Goal: Task Accomplishment & Management: Use online tool/utility

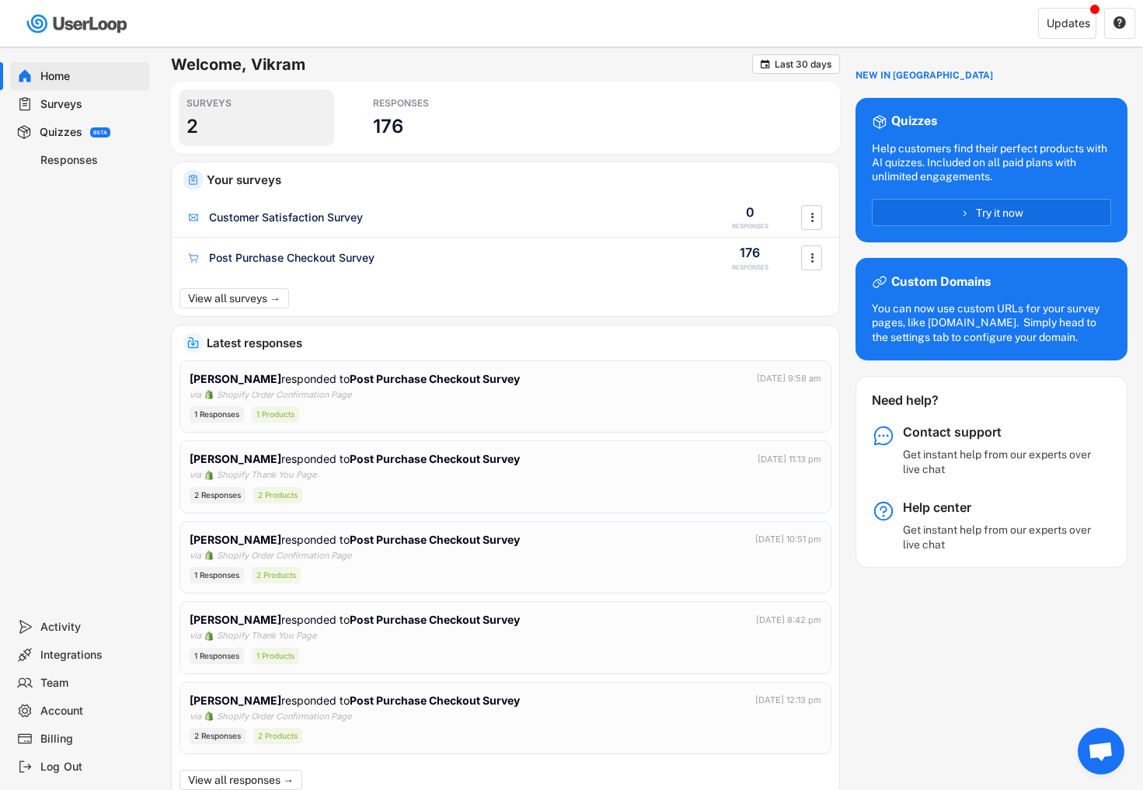
click at [220, 108] on div "SURVEYS" at bounding box center [256, 103] width 140 height 12
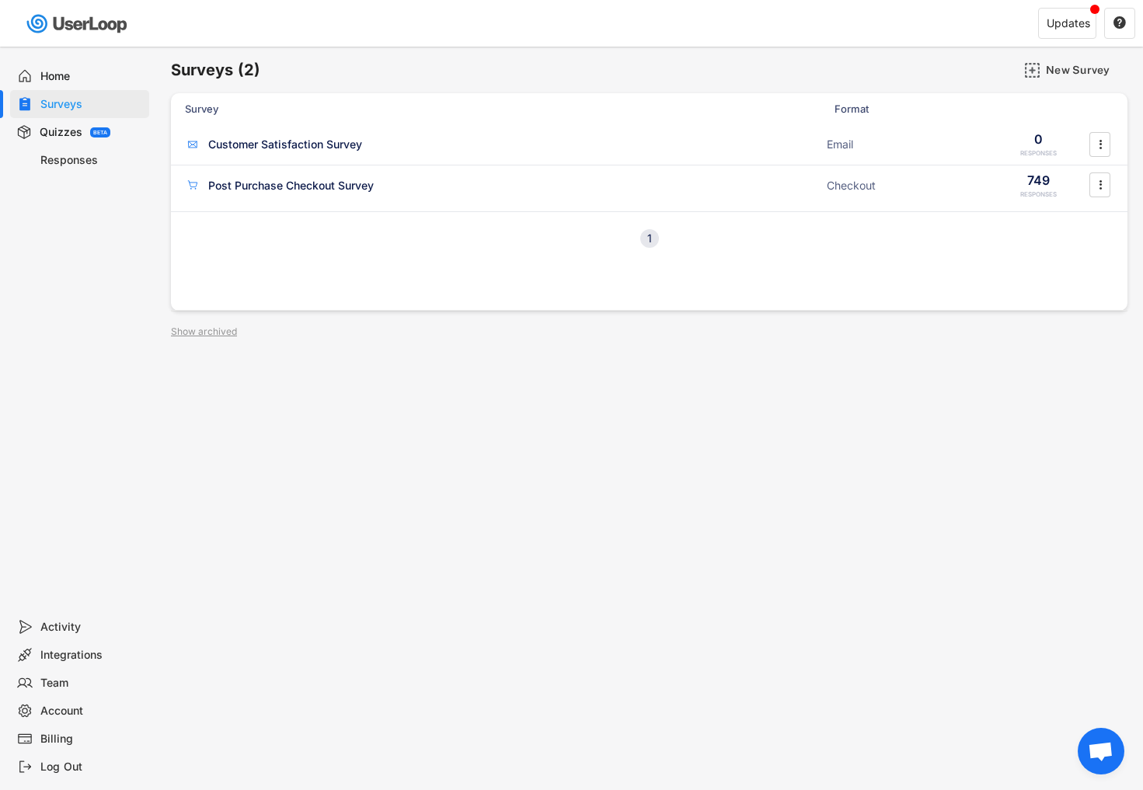
click at [83, 136] on div "Quizzes BETA" at bounding box center [79, 132] width 139 height 28
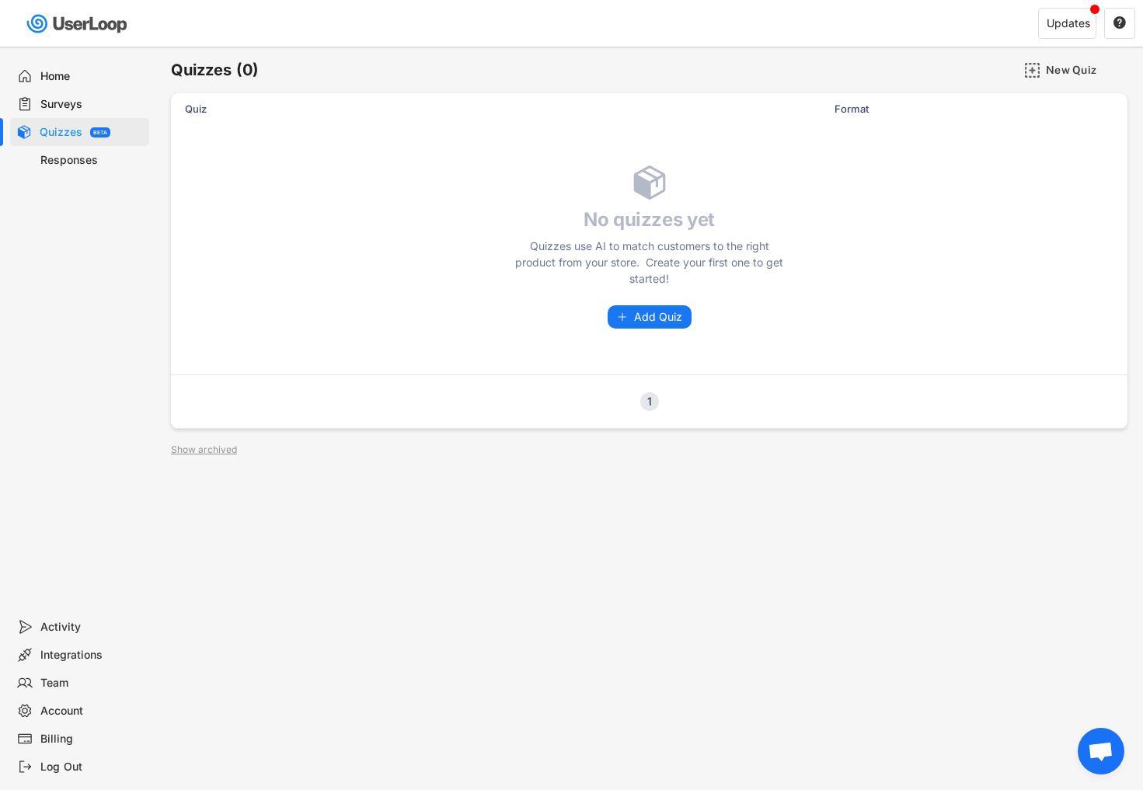
click at [79, 148] on div "Responses" at bounding box center [79, 160] width 139 height 28
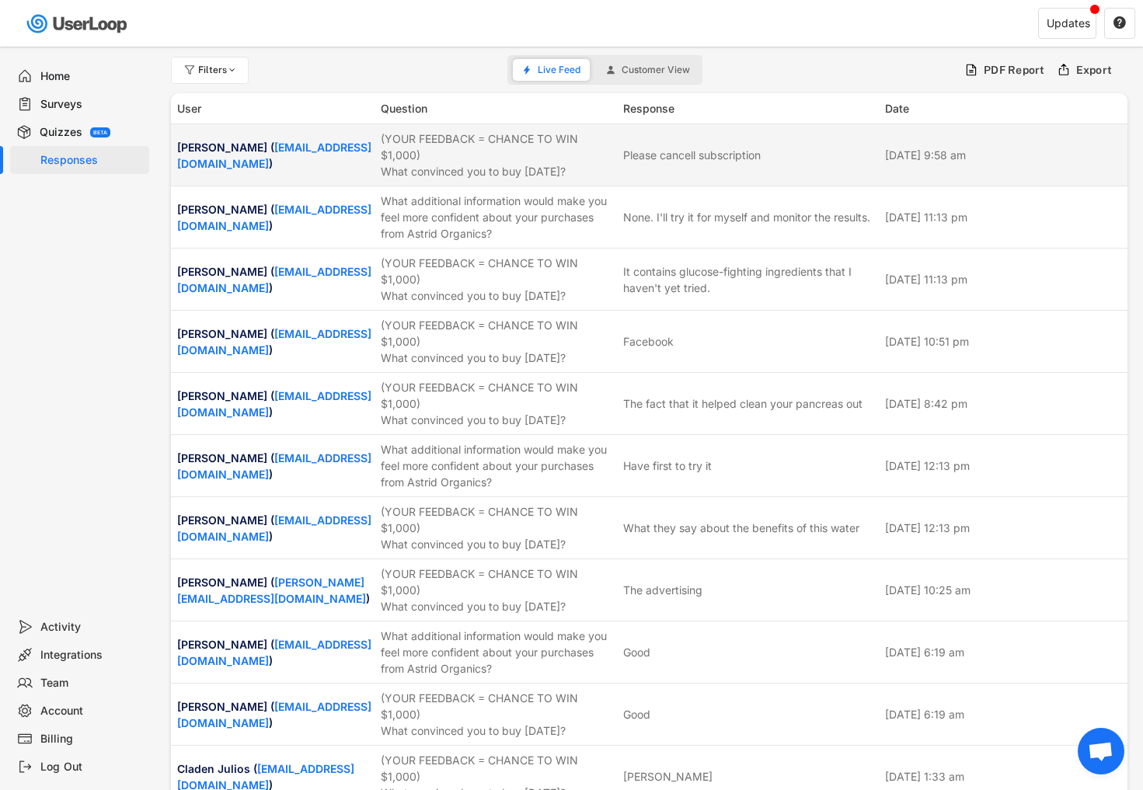
click at [398, 137] on div "(YOUR FEEDBACK = CHANCE TO WIN $1,000) What convinced you to buy [DATE]?" at bounding box center [497, 154] width 233 height 49
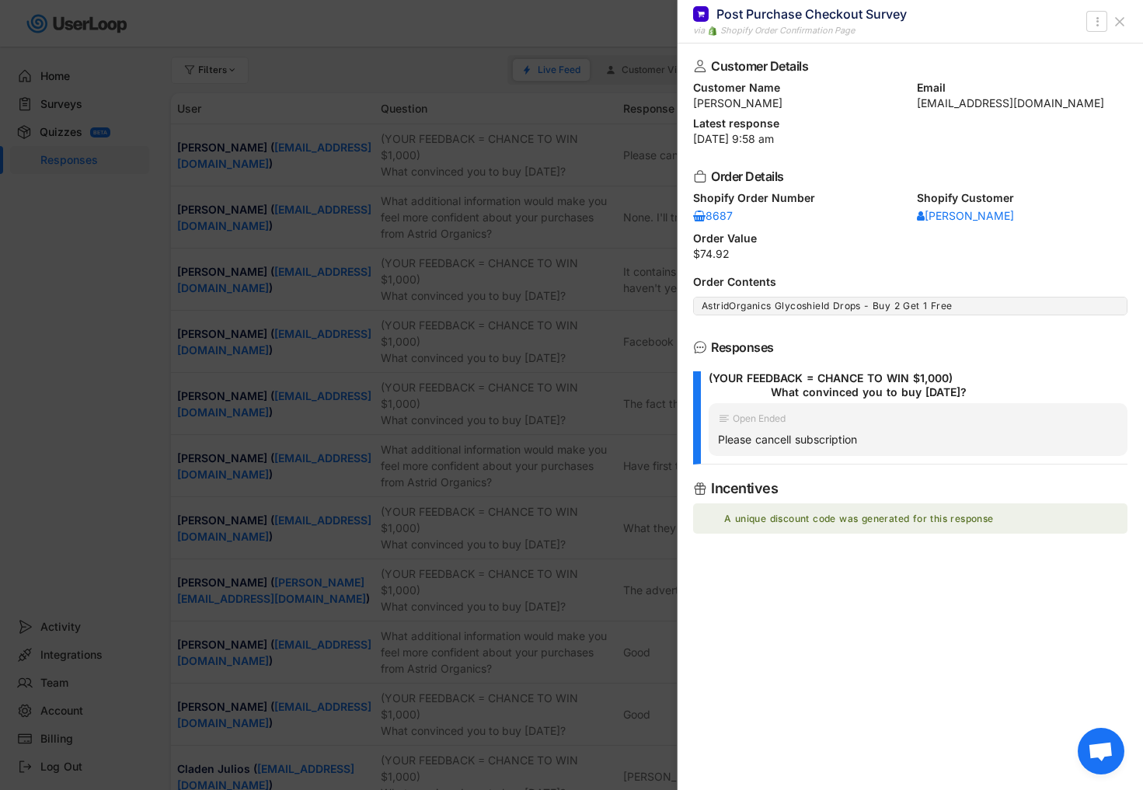
click at [475, 164] on div at bounding box center [571, 395] width 1143 height 790
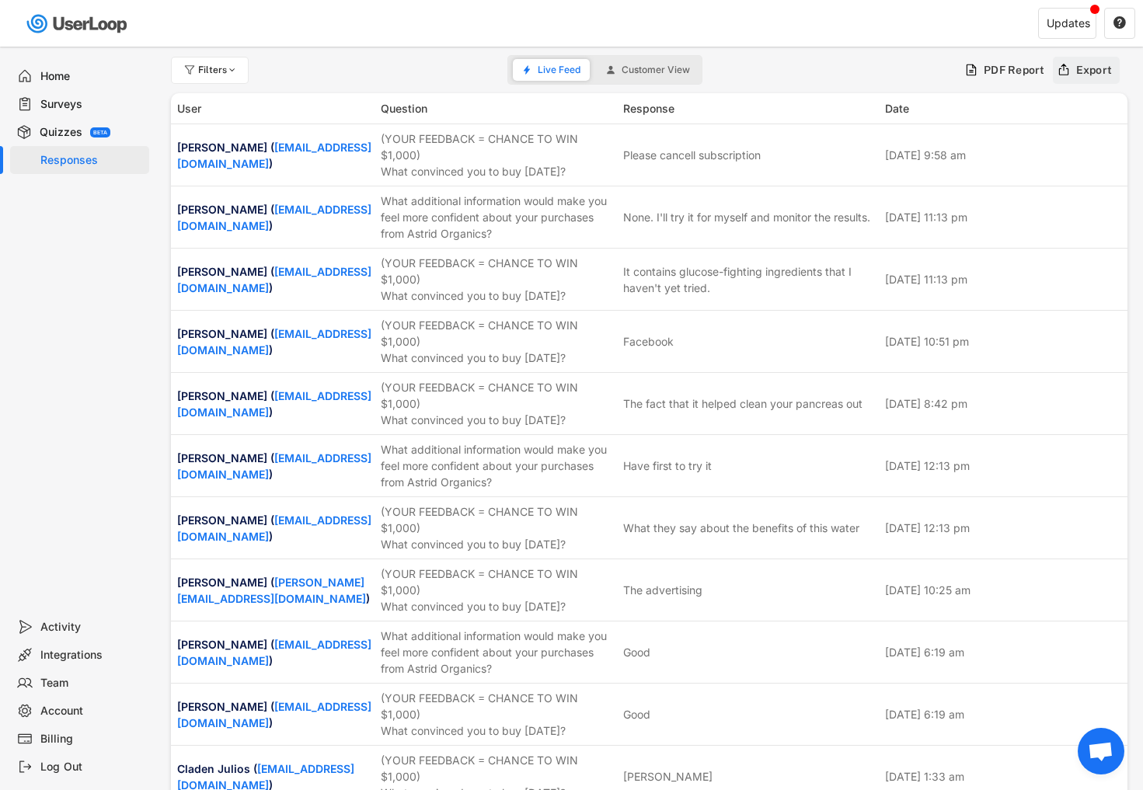
click at [1101, 79] on div "Export" at bounding box center [1087, 70] width 68 height 27
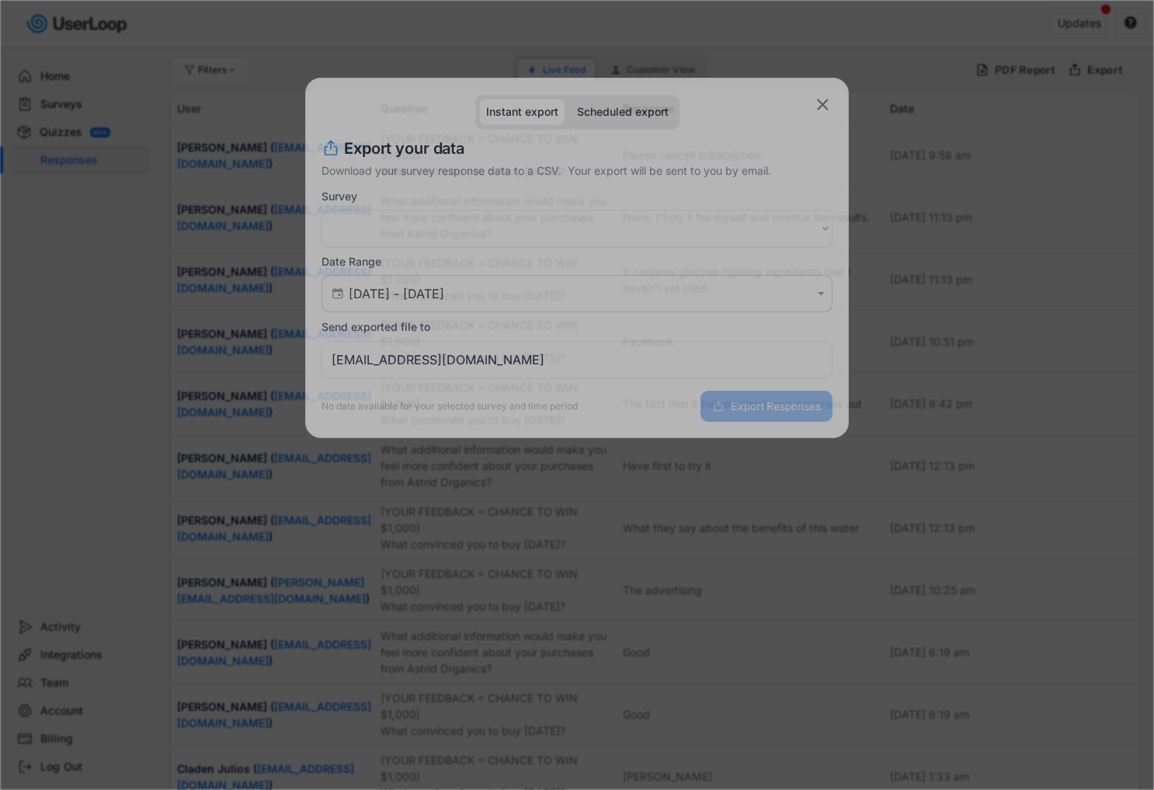
select select ""PLACEHOLDER_1427118222253""
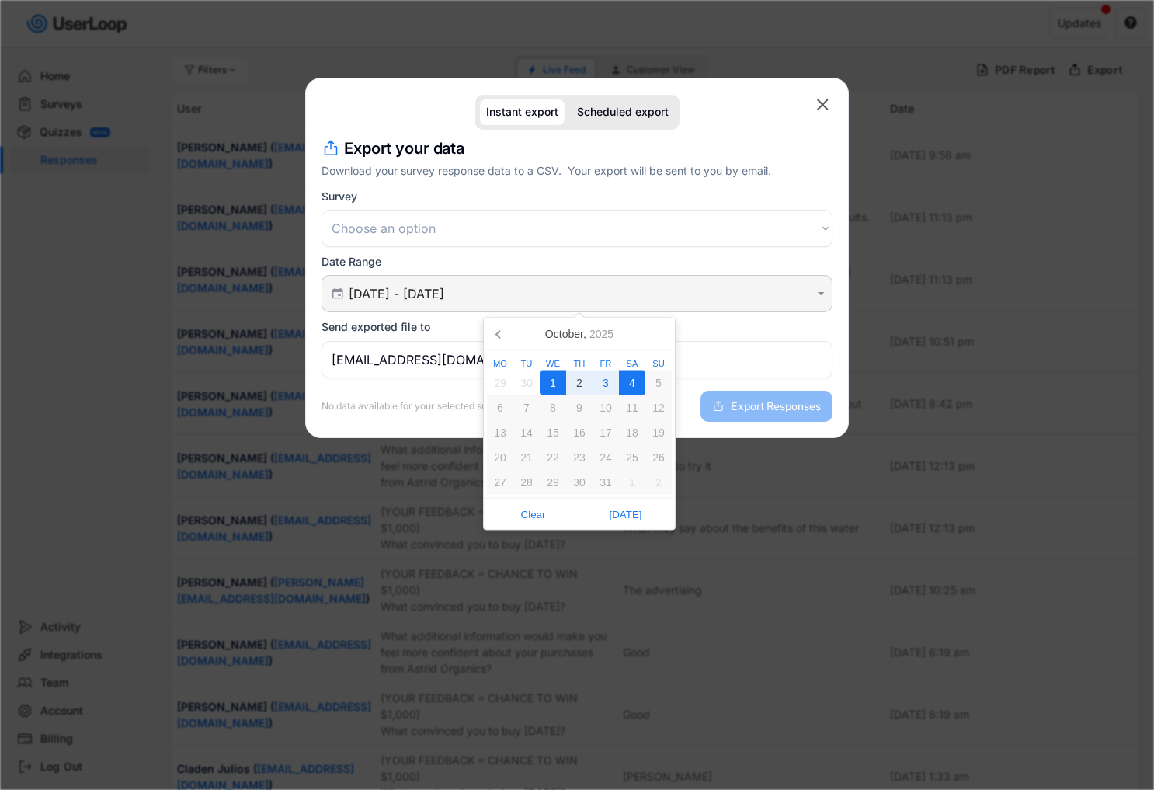
click at [455, 287] on input "[DATE] - [DATE]" at bounding box center [579, 294] width 461 height 16
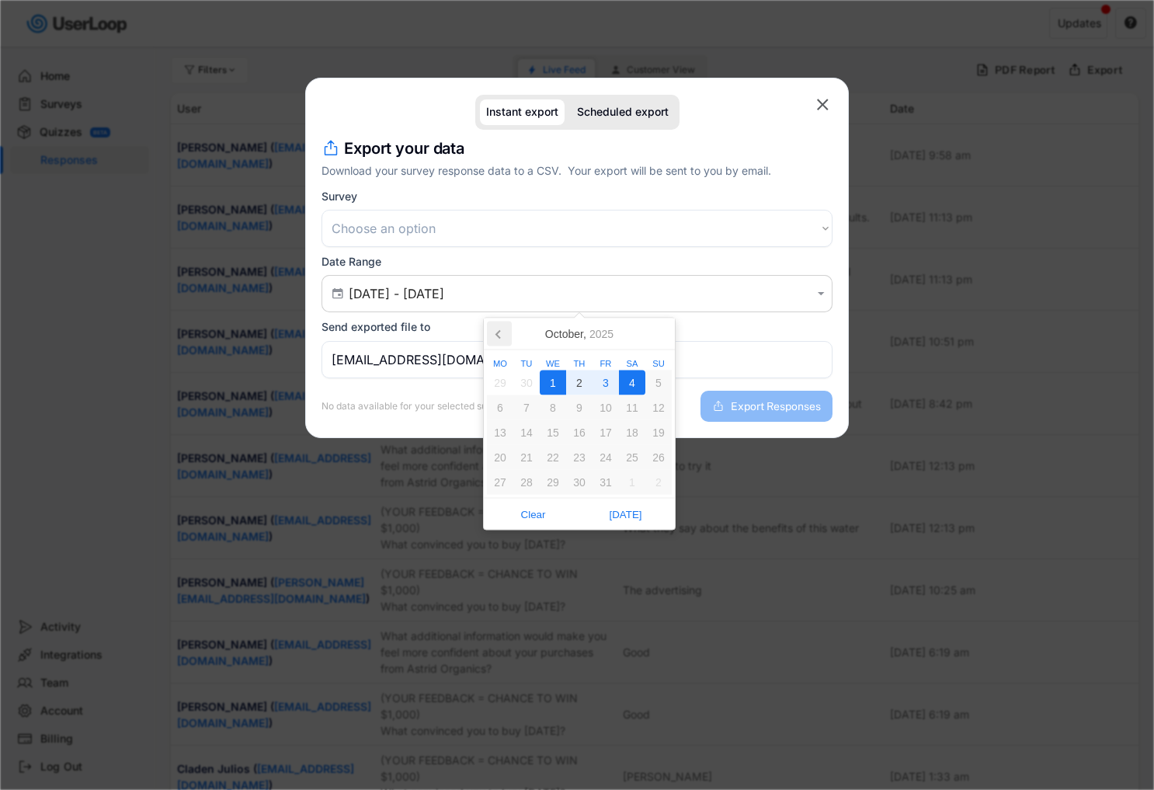
click at [499, 326] on icon at bounding box center [499, 334] width 25 height 25
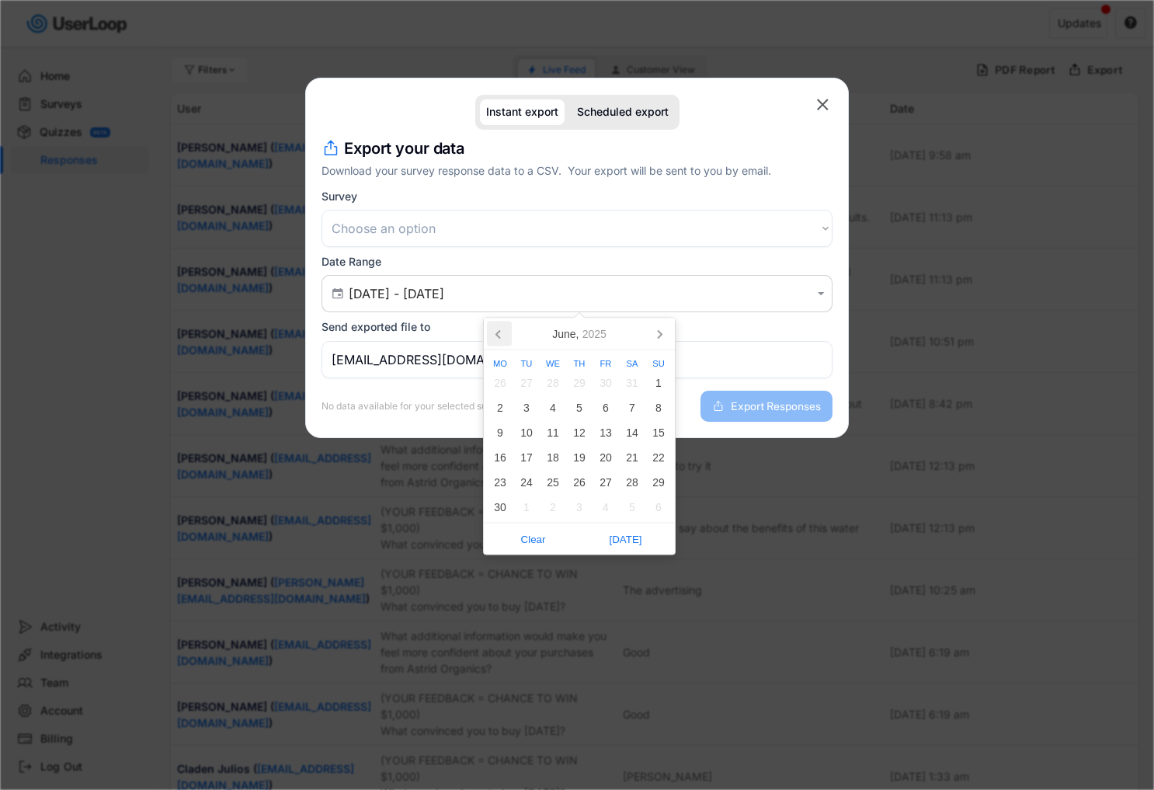
click at [499, 326] on icon at bounding box center [499, 334] width 25 height 25
click at [450, 114] on div "Instant export Scheduled export" at bounding box center [568, 112] width 492 height 35
